Goal: Find specific page/section: Find specific page/section

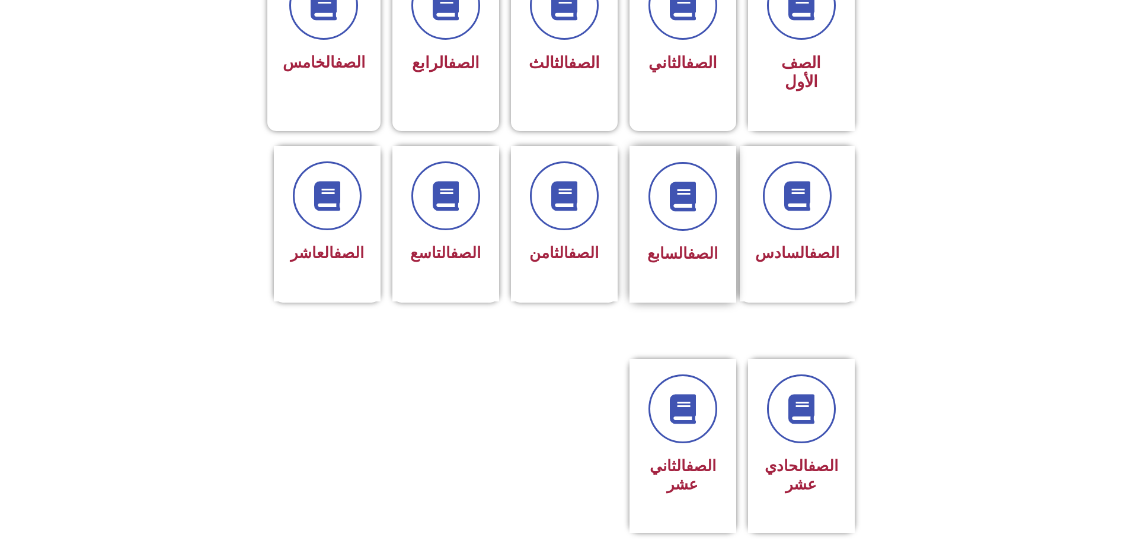
scroll to position [356, 0]
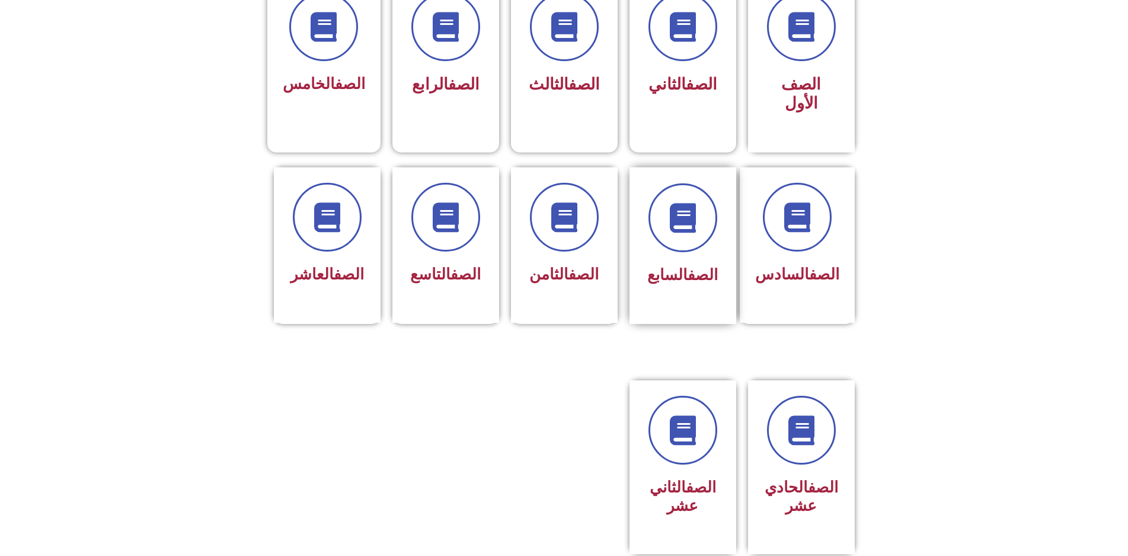
click at [671, 212] on div "الصف السابع" at bounding box center [683, 236] width 75 height 107
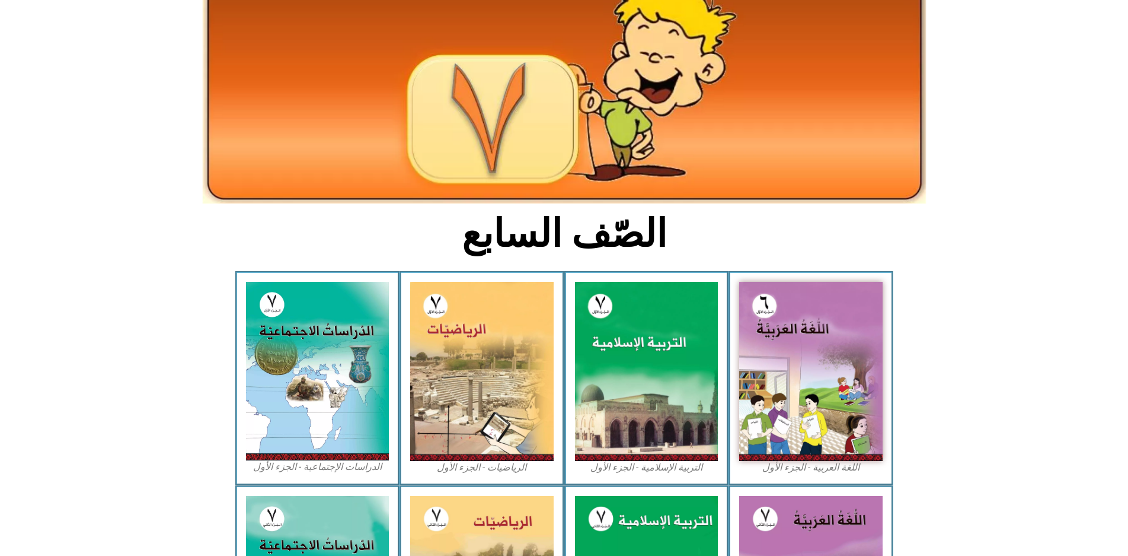
scroll to position [119, 0]
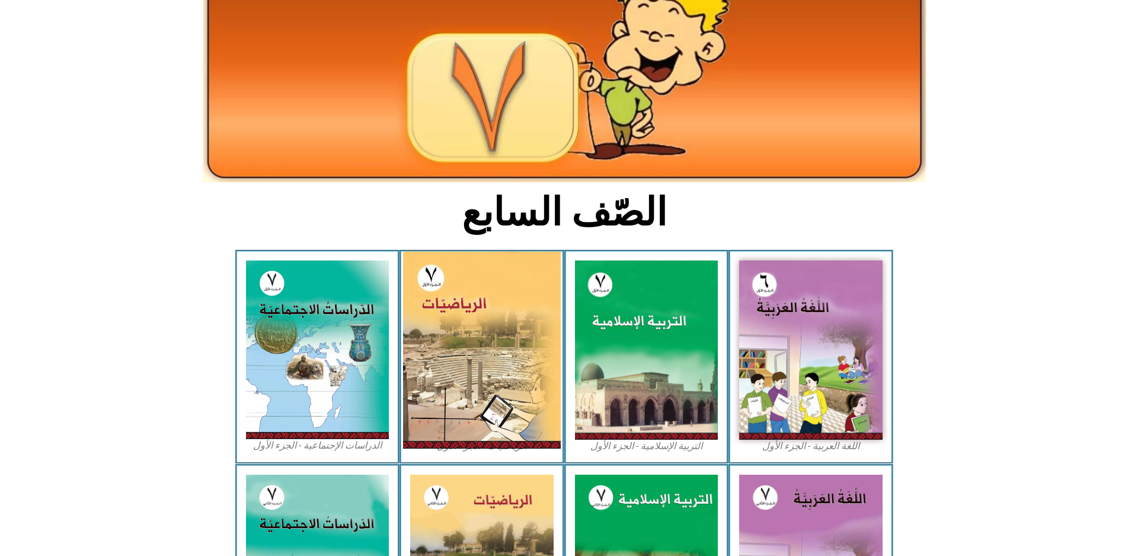
click at [536, 257] on img at bounding box center [482, 349] width 158 height 197
click at [538, 260] on img at bounding box center [482, 349] width 158 height 197
click at [538, 262] on img at bounding box center [482, 349] width 158 height 197
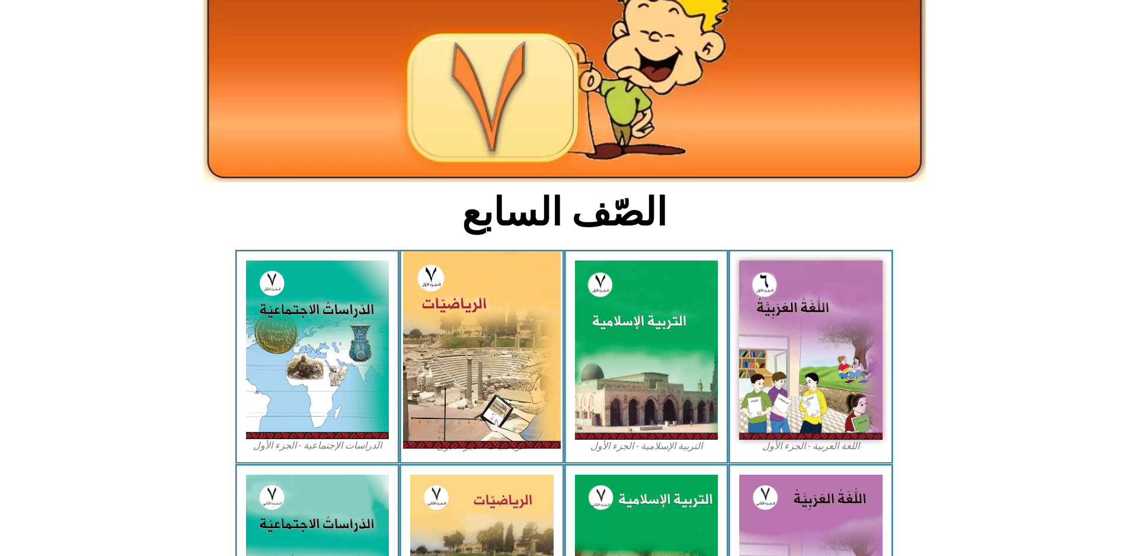
click at [539, 263] on img at bounding box center [482, 349] width 158 height 197
click at [539, 264] on img at bounding box center [482, 349] width 158 height 197
click at [483, 333] on img at bounding box center [482, 349] width 158 height 197
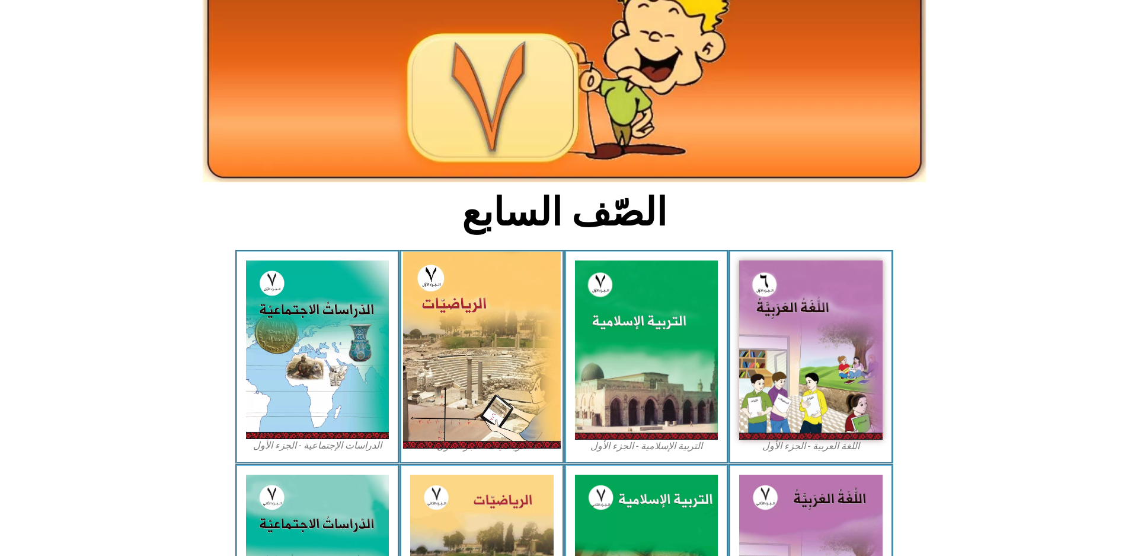
click at [484, 333] on img at bounding box center [482, 349] width 158 height 197
click at [486, 334] on img at bounding box center [482, 349] width 158 height 197
click at [486, 333] on img at bounding box center [482, 349] width 158 height 197
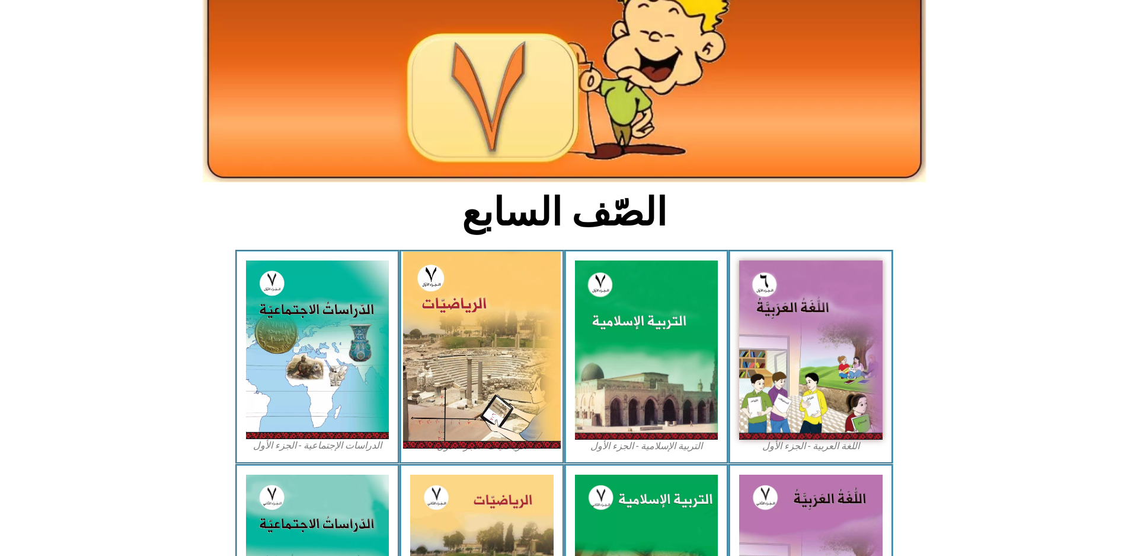
drag, startPoint x: 486, startPoint y: 333, endPoint x: 481, endPoint y: 309, distance: 24.8
click at [481, 319] on img at bounding box center [482, 349] width 158 height 197
click at [439, 334] on img at bounding box center [482, 349] width 158 height 197
click at [441, 334] on img at bounding box center [482, 349] width 158 height 197
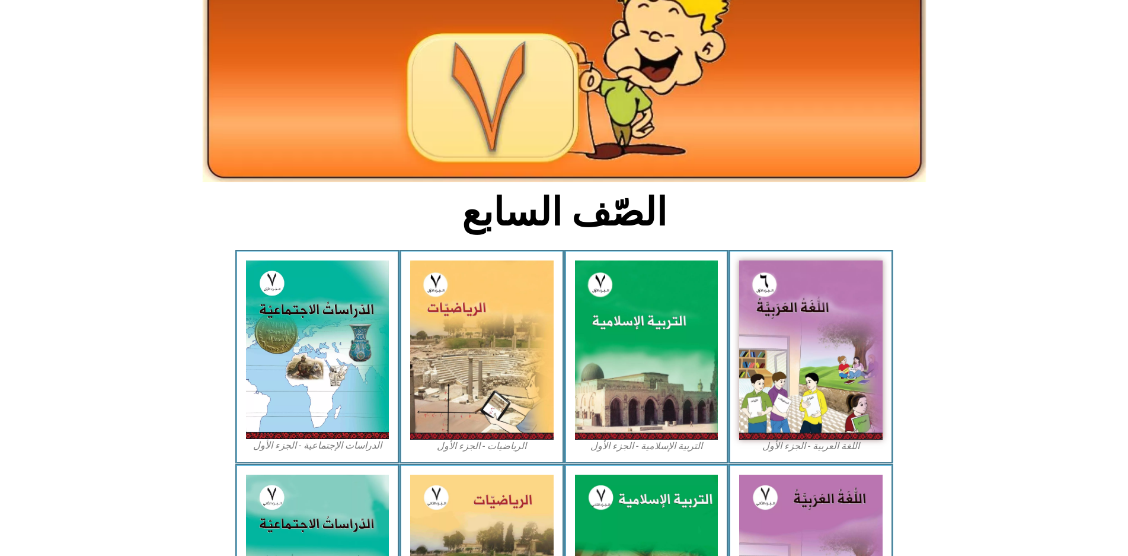
drag, startPoint x: 441, startPoint y: 334, endPoint x: 687, endPoint y: 160, distance: 301.2
click at [492, 287] on img at bounding box center [481, 349] width 143 height 179
